Goal: Find specific page/section: Find specific page/section

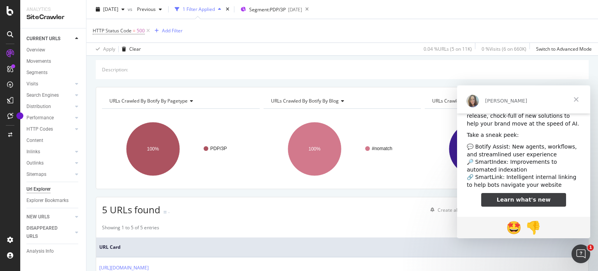
scroll to position [39, 0]
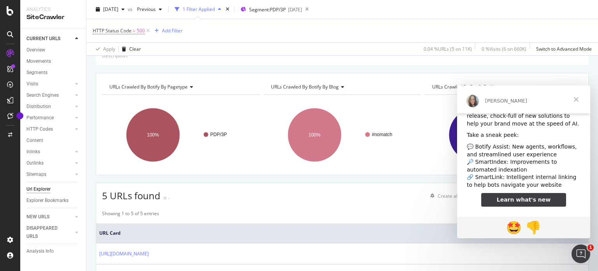
click at [577, 101] on span "Fermer" at bounding box center [576, 99] width 28 height 28
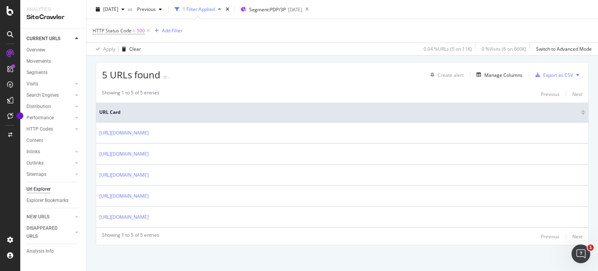
scroll to position [160, 0]
